Goal: Transaction & Acquisition: Subscribe to service/newsletter

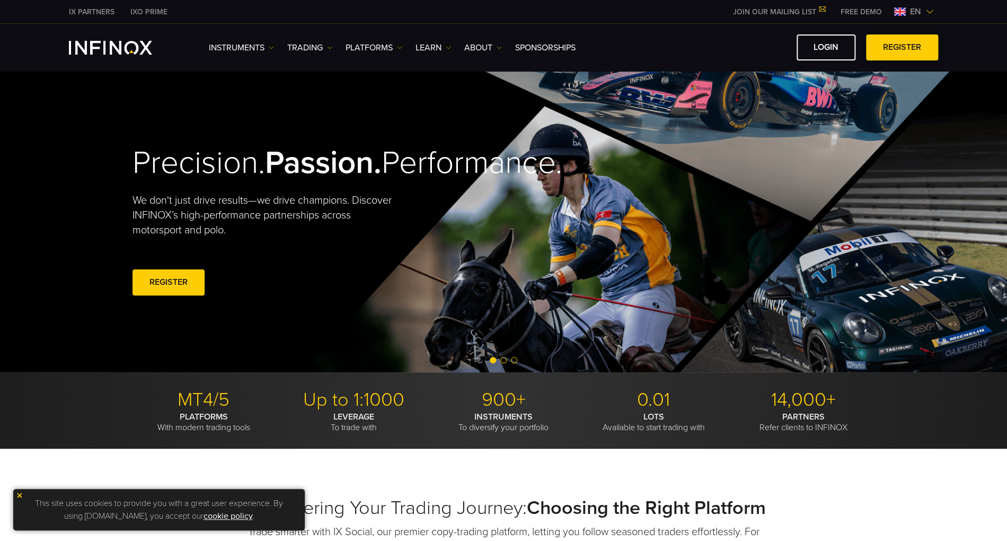
click at [902, 48] on span at bounding box center [902, 48] width 0 height 0
click at [907, 52] on link "REGISTER" at bounding box center [902, 47] width 72 height 26
click at [867, 56] on link "REGISTER" at bounding box center [902, 47] width 72 height 26
